Goal: Information Seeking & Learning: Learn about a topic

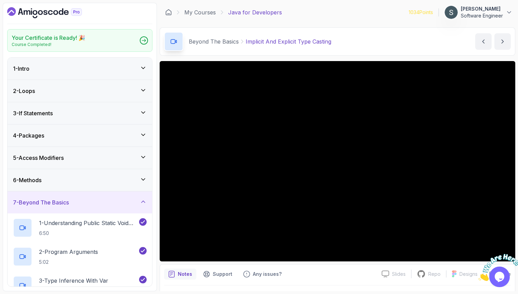
scroll to position [4, 0]
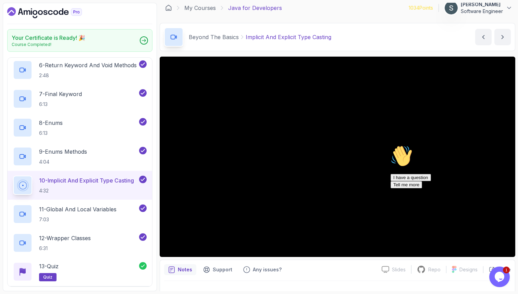
click at [506, 145] on div at bounding box center [452, 145] width 123 height 0
click at [391, 145] on icon "Chat attention grabber" at bounding box center [391, 145] width 0 height 0
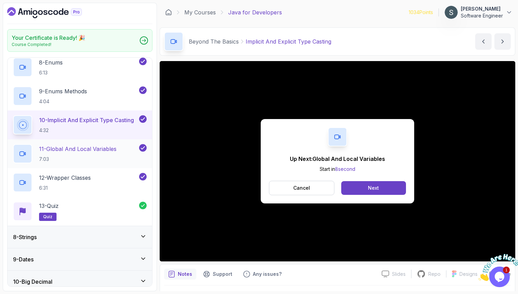
scroll to position [363, 0]
click at [85, 157] on p "7:03" at bounding box center [77, 158] width 77 height 7
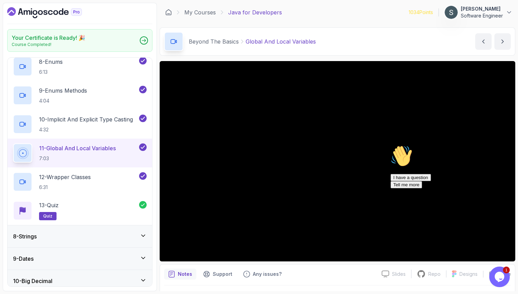
click at [507, 145] on div "Chat attention grabber" at bounding box center [452, 145] width 123 height 0
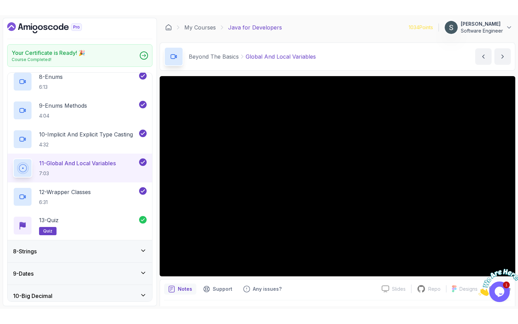
scroll to position [18, 0]
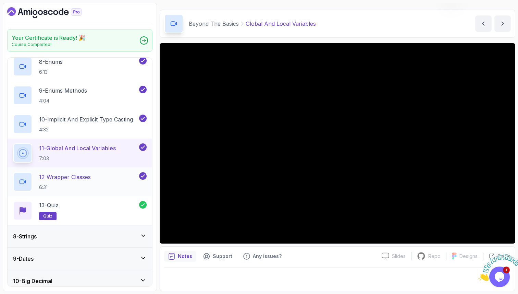
click at [80, 170] on div "12 - Wrapper Classes 6:31" at bounding box center [80, 181] width 145 height 29
click at [80, 176] on p "12 - Wrapper Classes" at bounding box center [65, 177] width 52 height 8
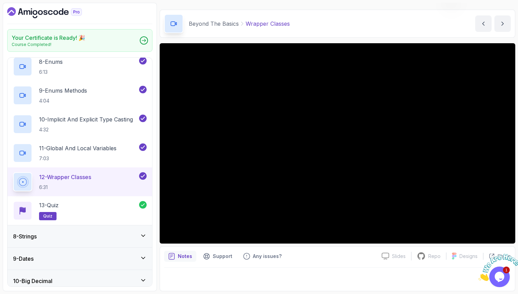
click at [479, 276] on icon "Close" at bounding box center [479, 279] width 0 height 6
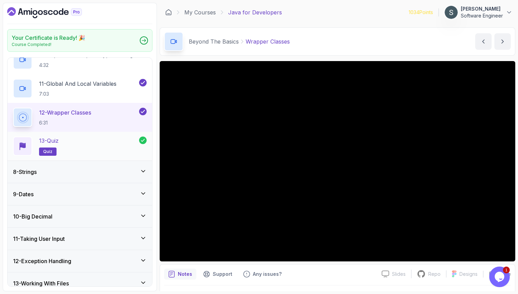
scroll to position [429, 0]
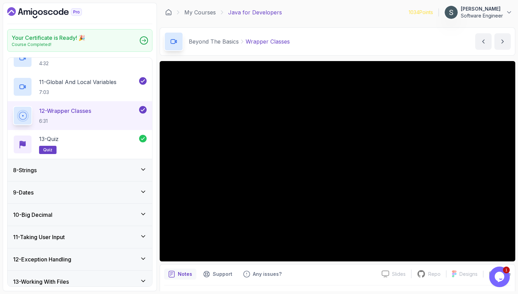
click at [73, 164] on div "8 - Strings" at bounding box center [80, 170] width 145 height 22
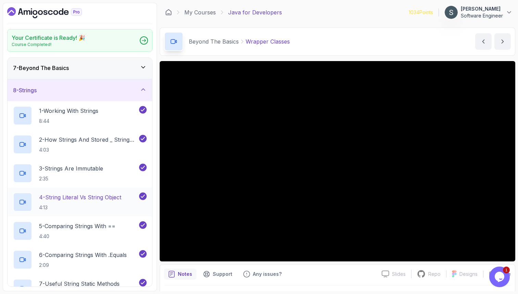
scroll to position [134, 0]
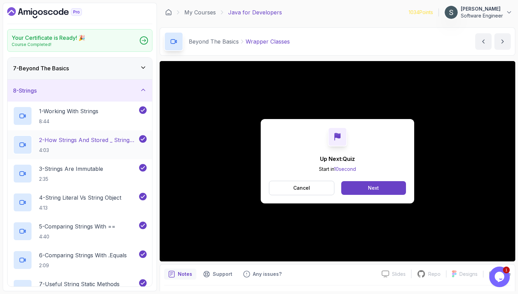
click at [84, 139] on p "2 - How Strings And Stored _ String Pool" at bounding box center [88, 140] width 99 height 8
